Goal: Find specific page/section: Find specific page/section

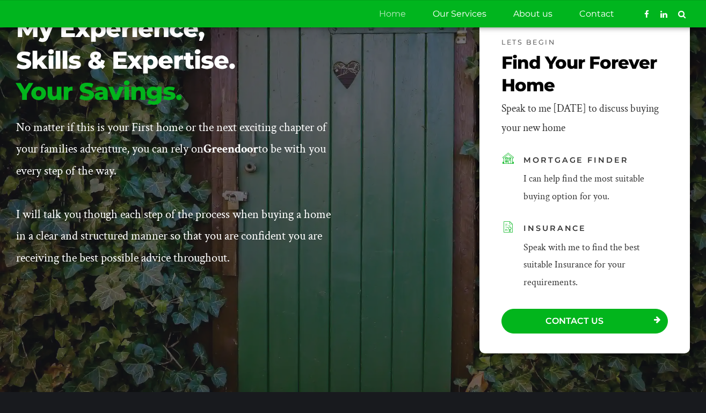
scroll to position [1020, 0]
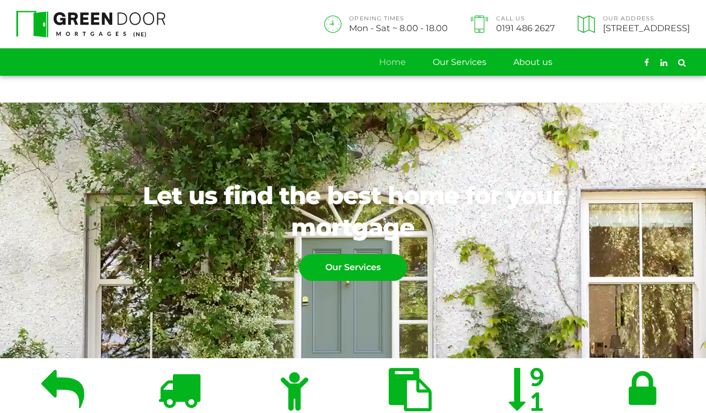
click at [593, 76] on link "Contact" at bounding box center [596, 62] width 35 height 27
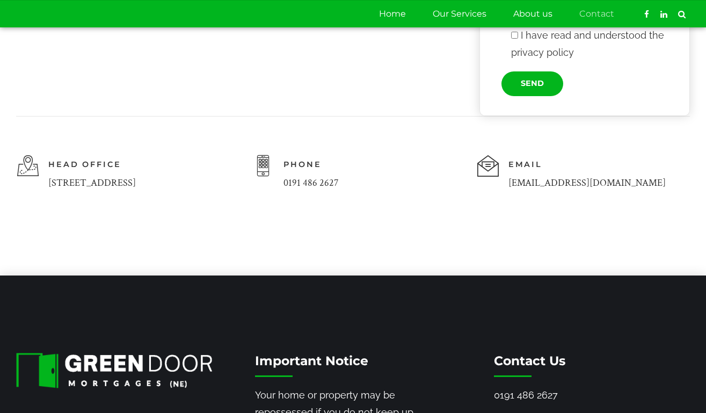
scroll to position [698, 0]
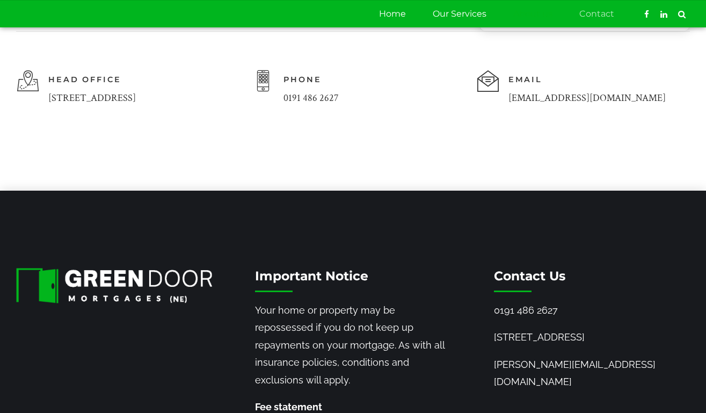
click at [528, 8] on link "About us" at bounding box center [532, 14] width 39 height 27
